Goal: Transaction & Acquisition: Purchase product/service

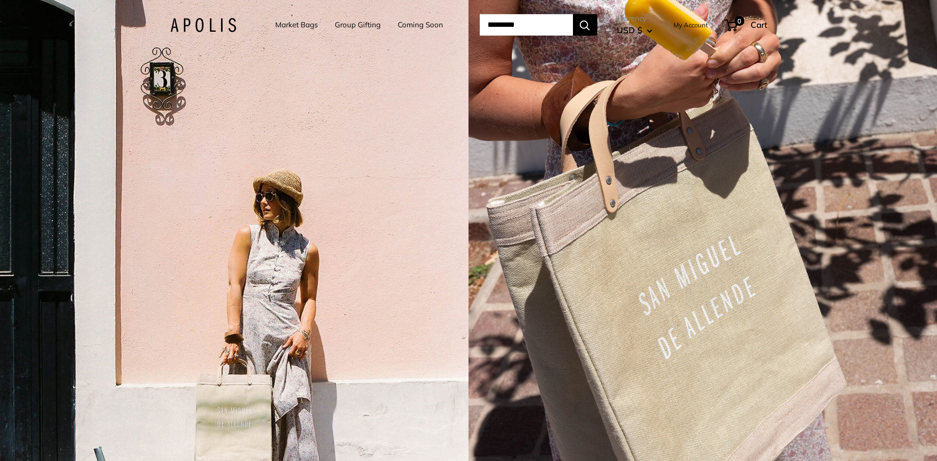
click at [288, 23] on link "Market Bags" at bounding box center [296, 25] width 42 height 14
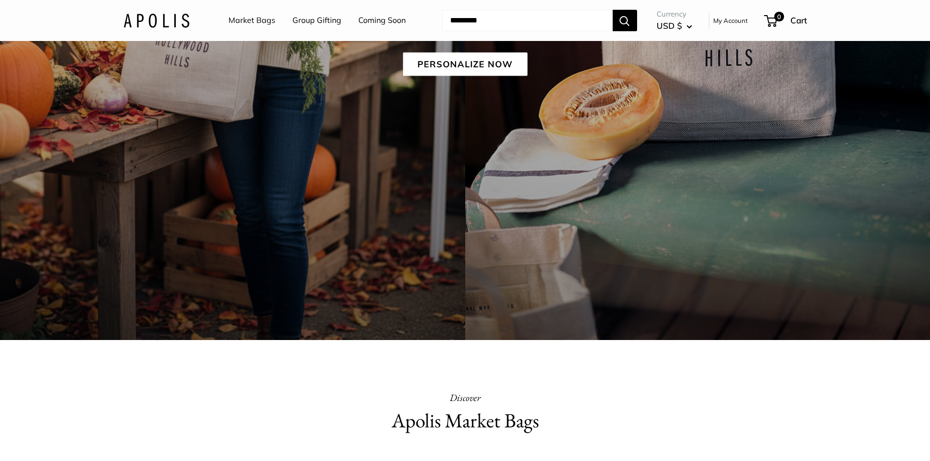
scroll to position [3, 0]
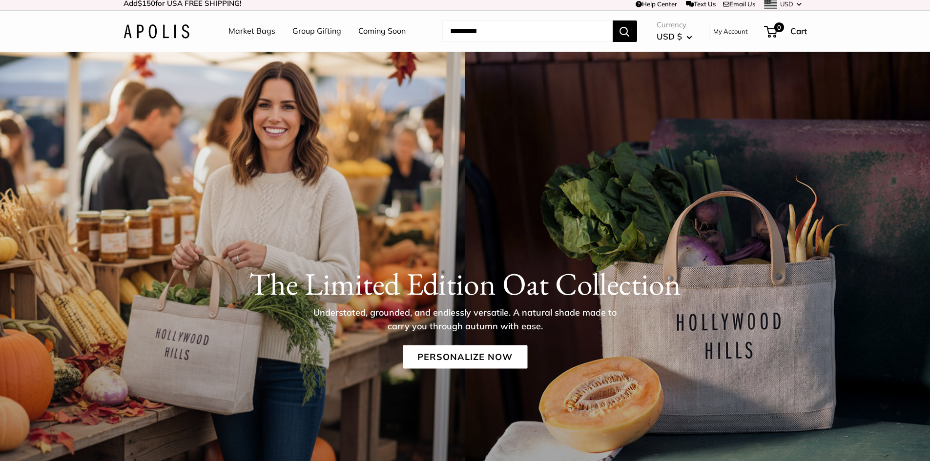
click at [237, 31] on link "Market Bags" at bounding box center [251, 31] width 47 height 15
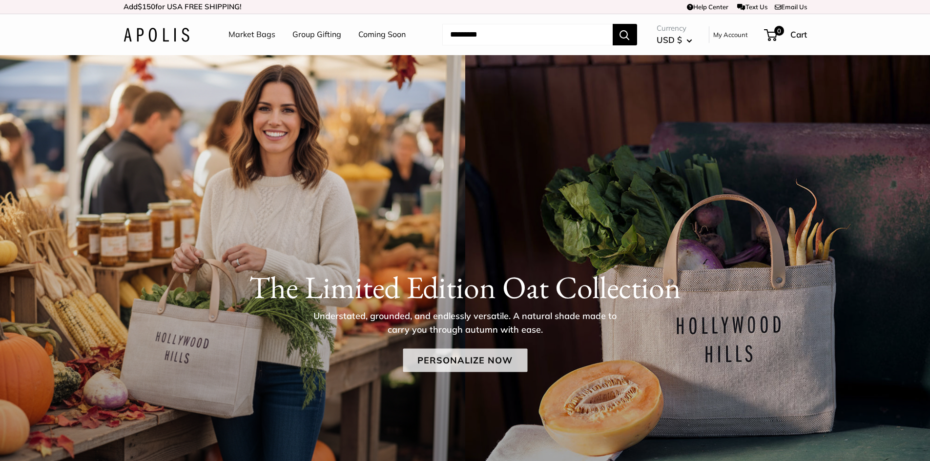
click at [456, 365] on link "Personalize Now" at bounding box center [465, 360] width 124 height 23
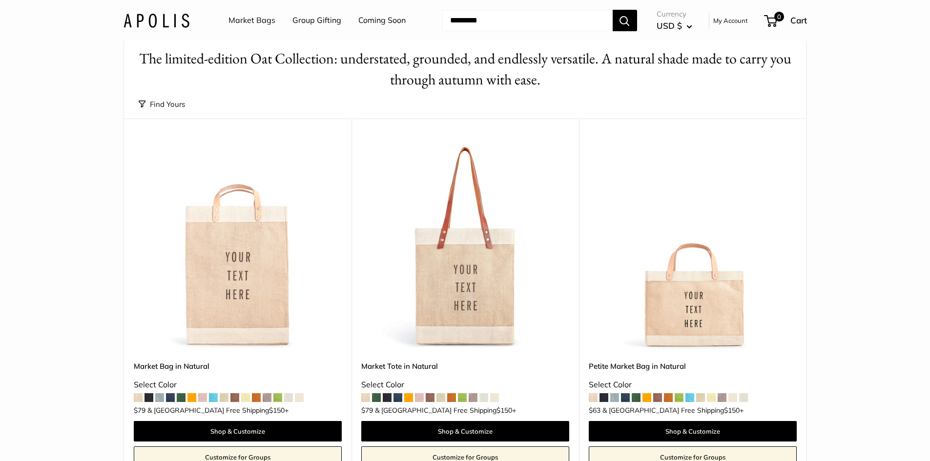
scroll to position [98, 0]
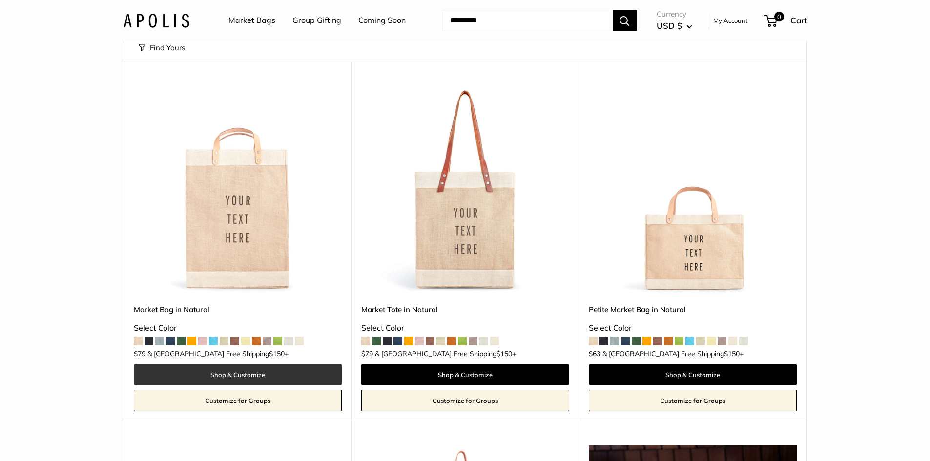
click at [276, 368] on link "Shop & Customize" at bounding box center [238, 375] width 208 height 21
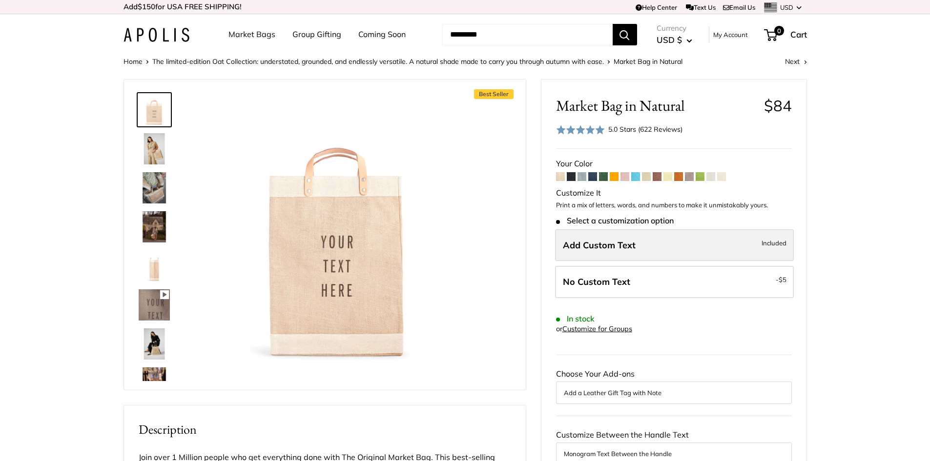
click at [720, 260] on label "Add Custom Text Included" at bounding box center [674, 245] width 239 height 32
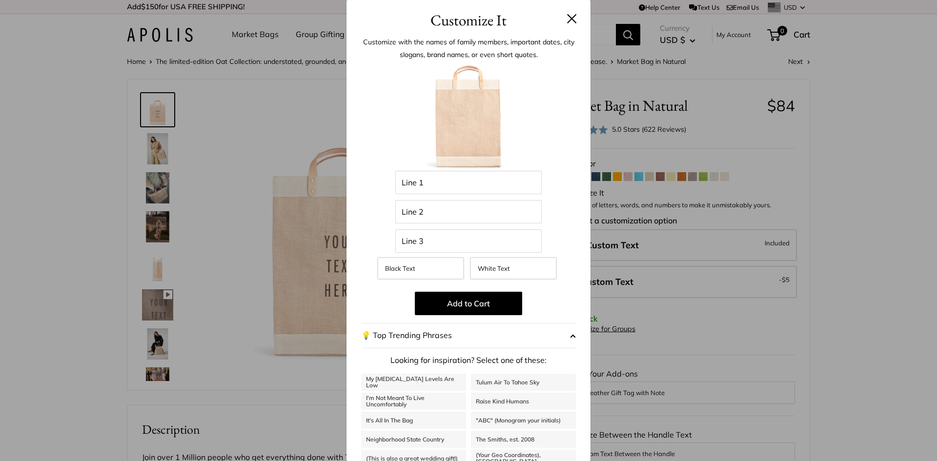
click at [567, 22] on button at bounding box center [572, 19] width 10 height 10
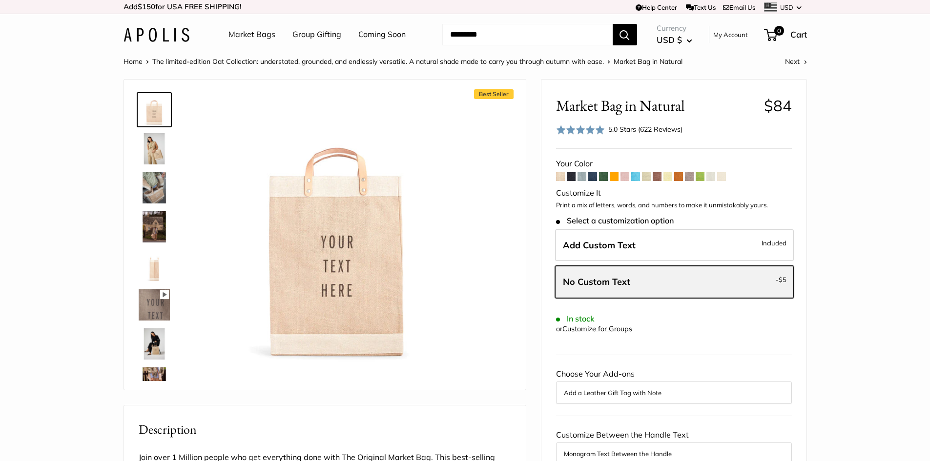
click at [570, 278] on span "No Custom Text" at bounding box center [596, 281] width 67 height 11
click at [153, 147] on img at bounding box center [154, 148] width 31 height 31
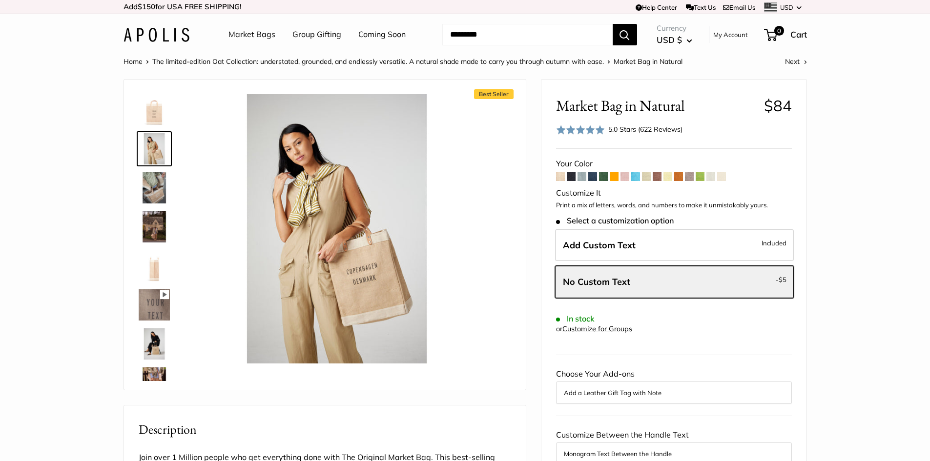
click at [157, 123] on img at bounding box center [154, 109] width 31 height 31
